Goal: Transaction & Acquisition: Purchase product/service

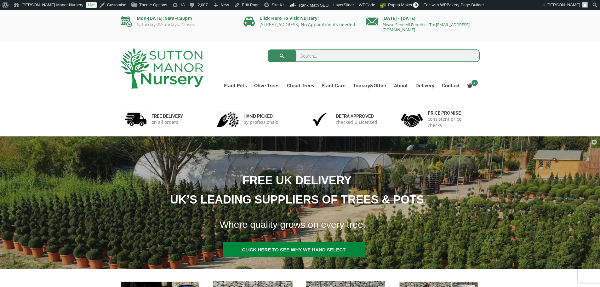
click at [308, 59] on input "search" at bounding box center [374, 55] width 212 height 13
type input "plateau"
click at [268, 49] on button "submit" at bounding box center [282, 55] width 29 height 13
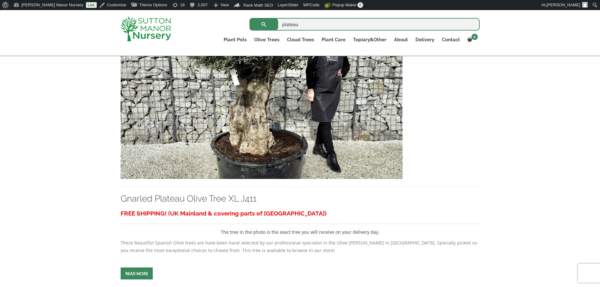
scroll to position [221, 0]
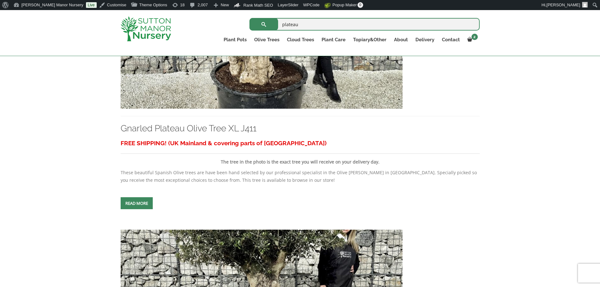
click at [297, 88] on img at bounding box center [262, 40] width 282 height 135
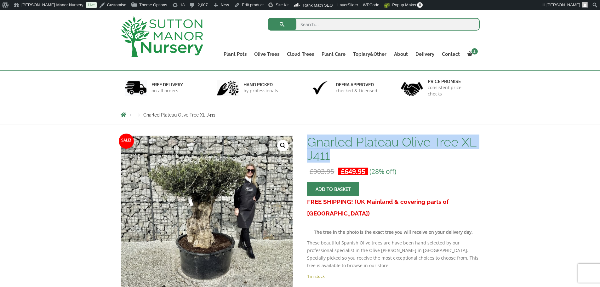
drag, startPoint x: 310, startPoint y: 141, endPoint x: 375, endPoint y: 153, distance: 66.0
click at [375, 153] on h1 "Gnarled Plateau Olive Tree XL J411" at bounding box center [393, 148] width 172 height 26
copy h1 "Gnarled Plateau Olive Tree XL J411"
